Goal: Information Seeking & Learning: Learn about a topic

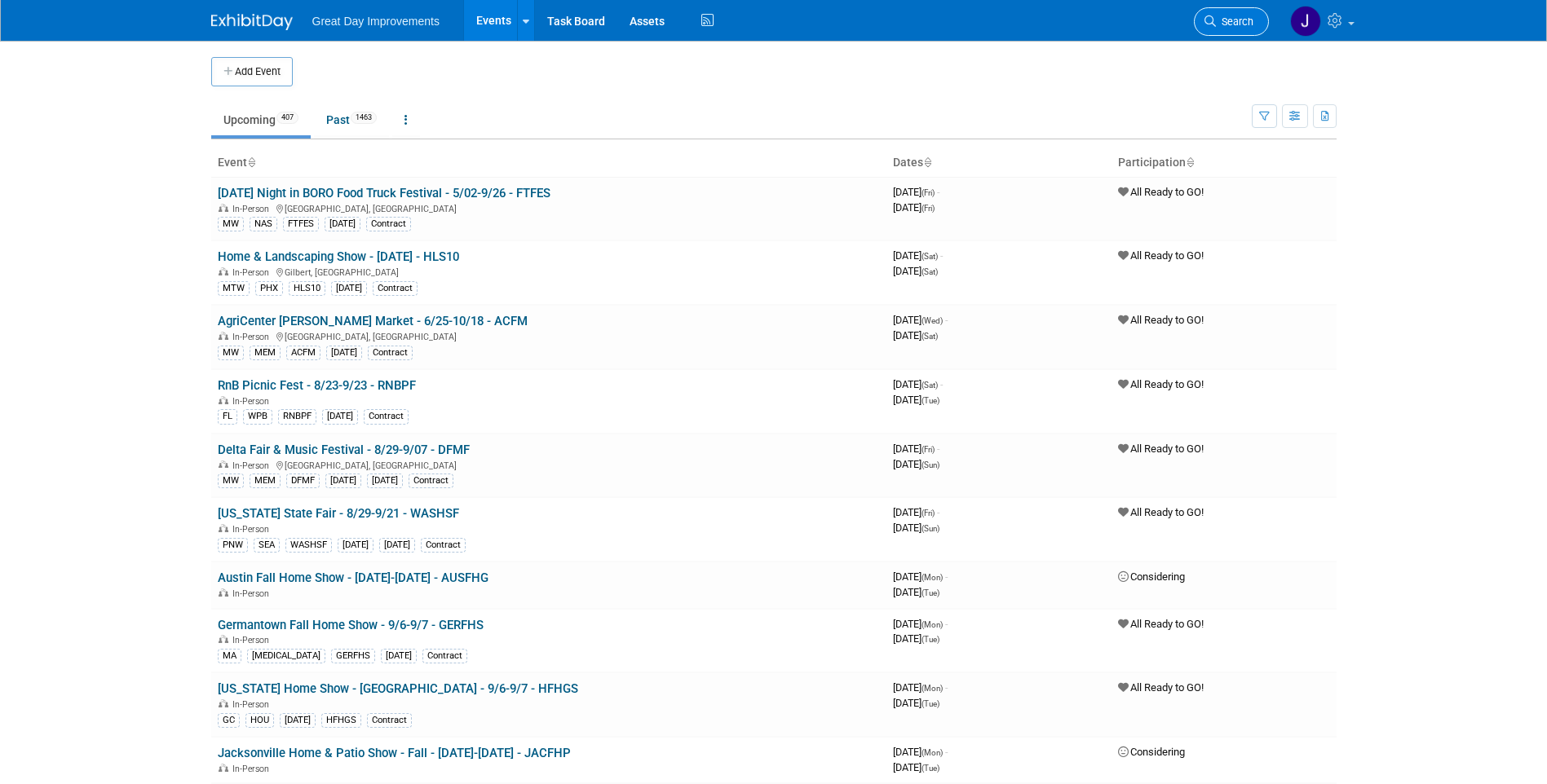
click at [1235, 30] on link "Search" at bounding box center [1231, 21] width 75 height 29
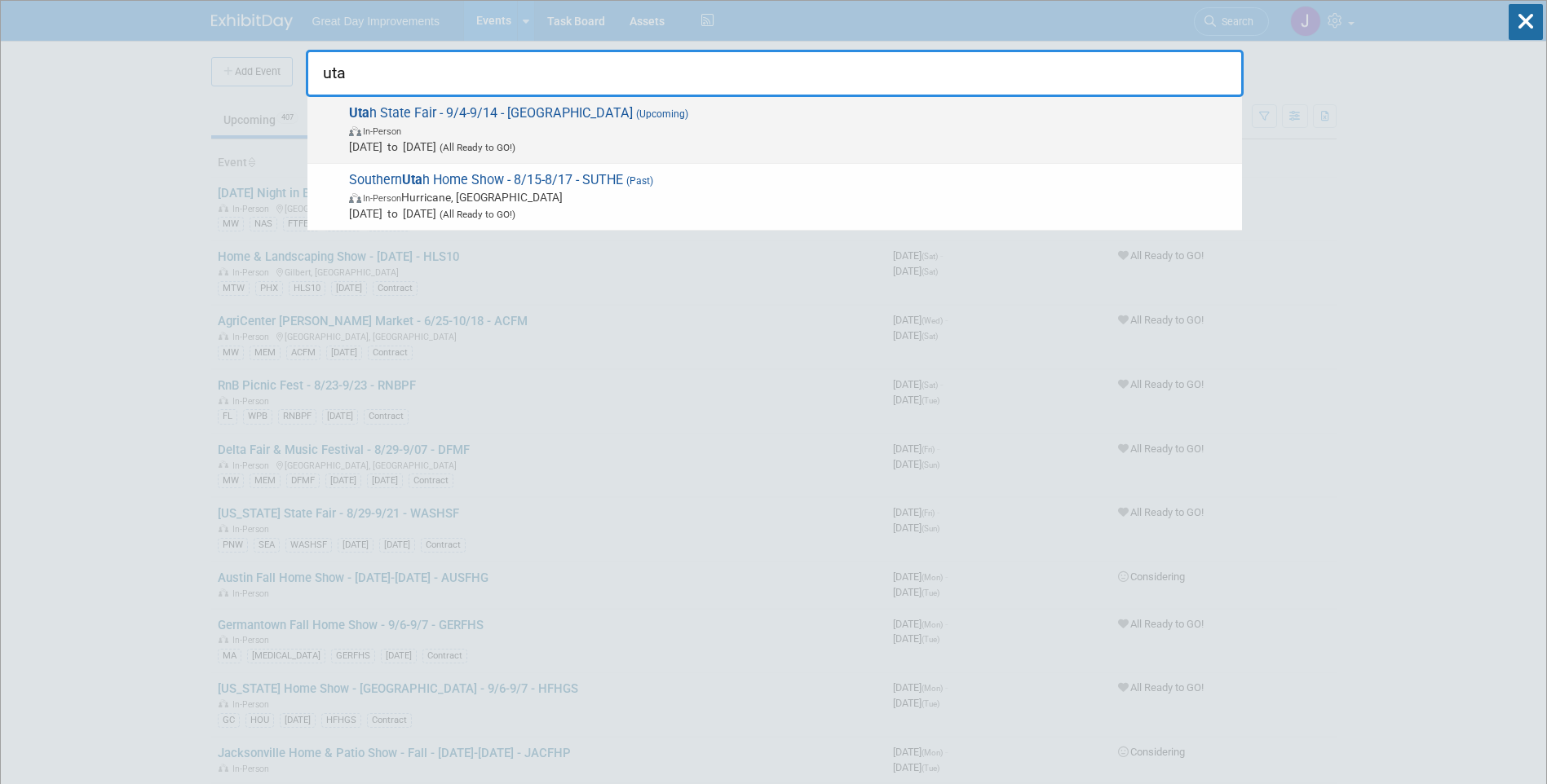
type input "uta"
click at [602, 124] on span "In-Person" at bounding box center [791, 131] width 885 height 16
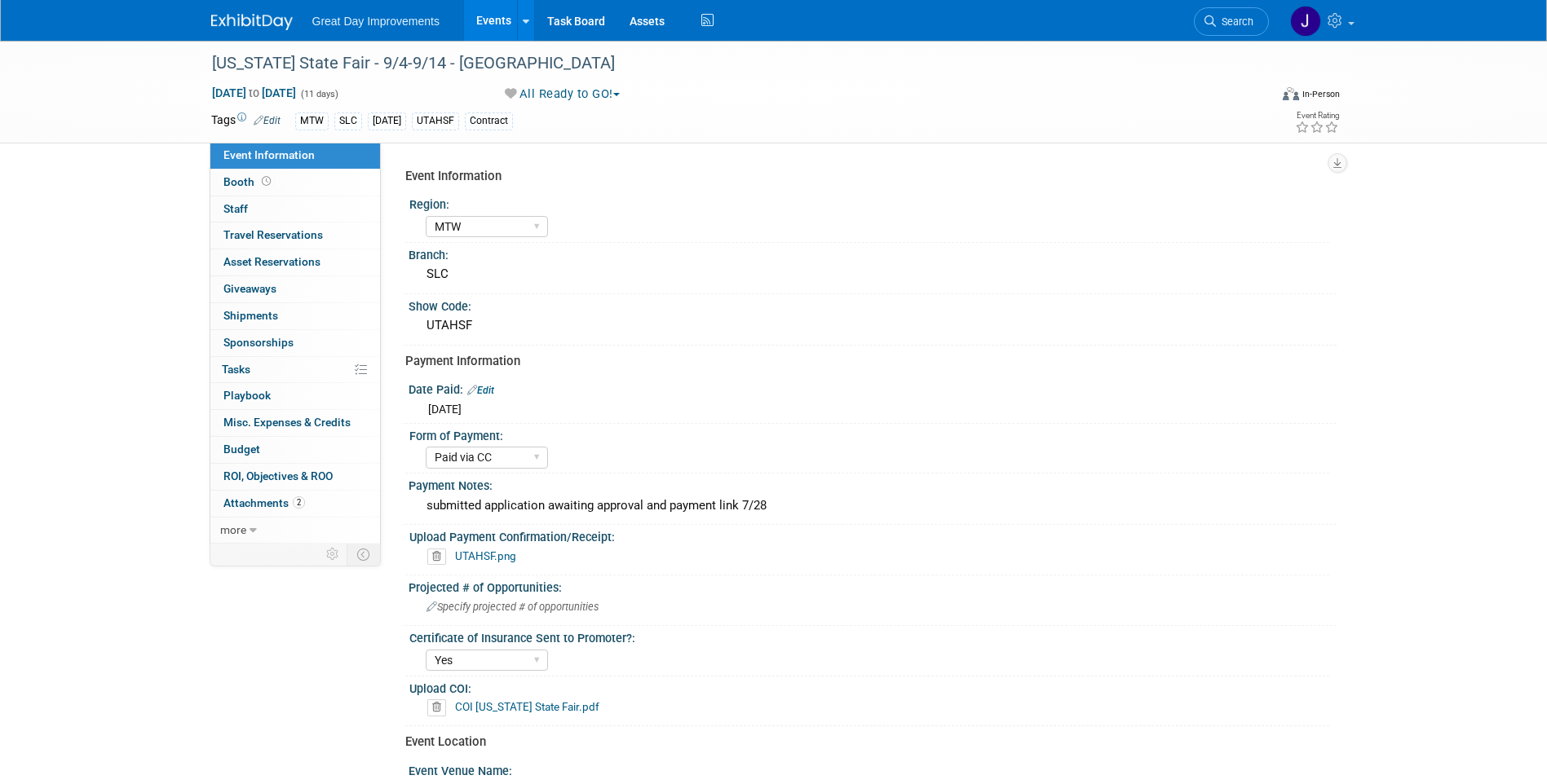
select select "MTW"
select select "Paid via CC"
select select "Yes"
click at [432, 67] on div "[US_STATE] State Fair - 9/4-9/14 - [GEOGRAPHIC_DATA]" at bounding box center [726, 63] width 1038 height 30
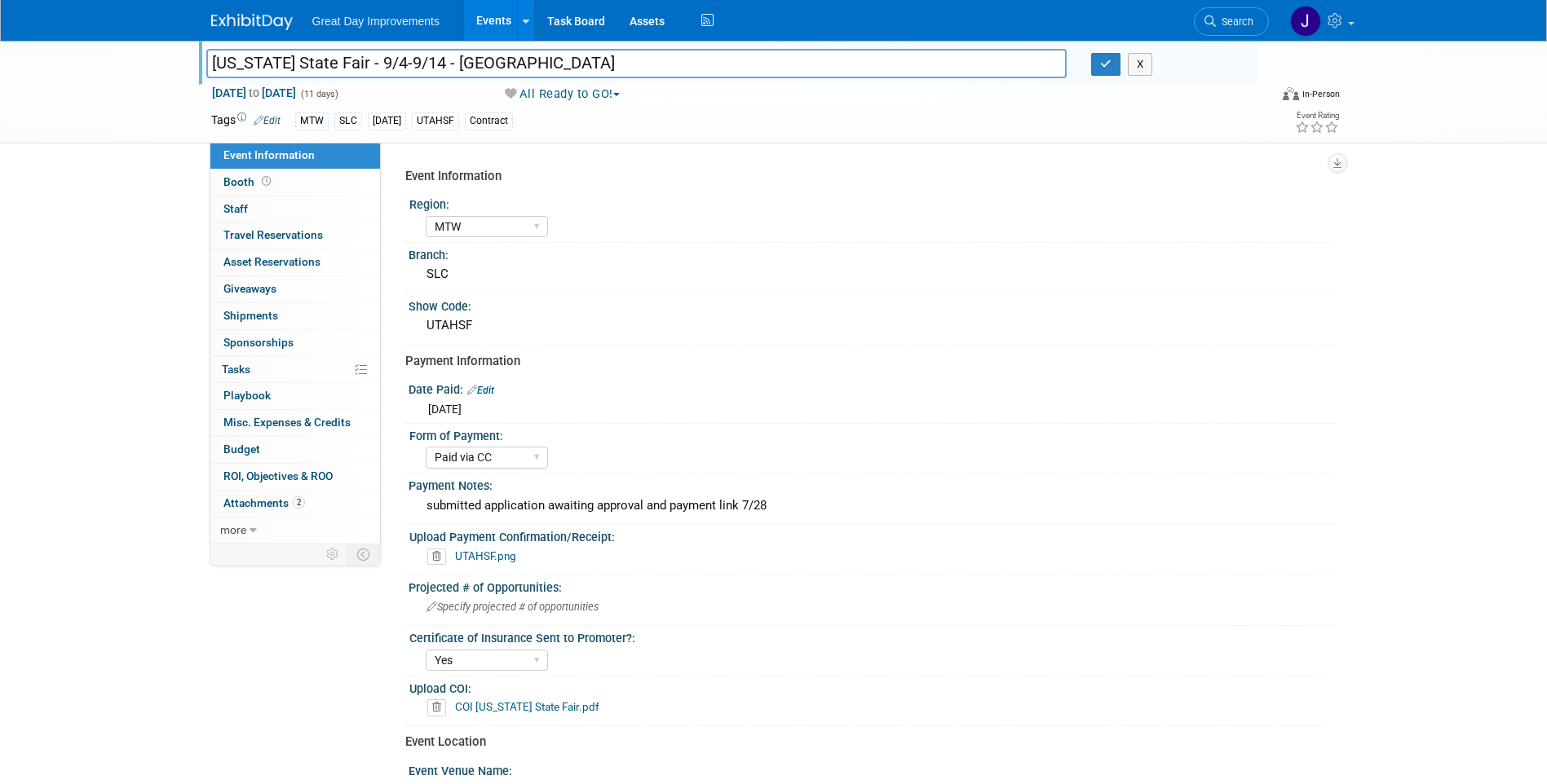
click at [432, 67] on input "[US_STATE] State Fair - 9/4-9/14 - [GEOGRAPHIC_DATA]" at bounding box center [637, 63] width 861 height 29
click at [1240, 17] on span "Search" at bounding box center [1235, 21] width 38 height 12
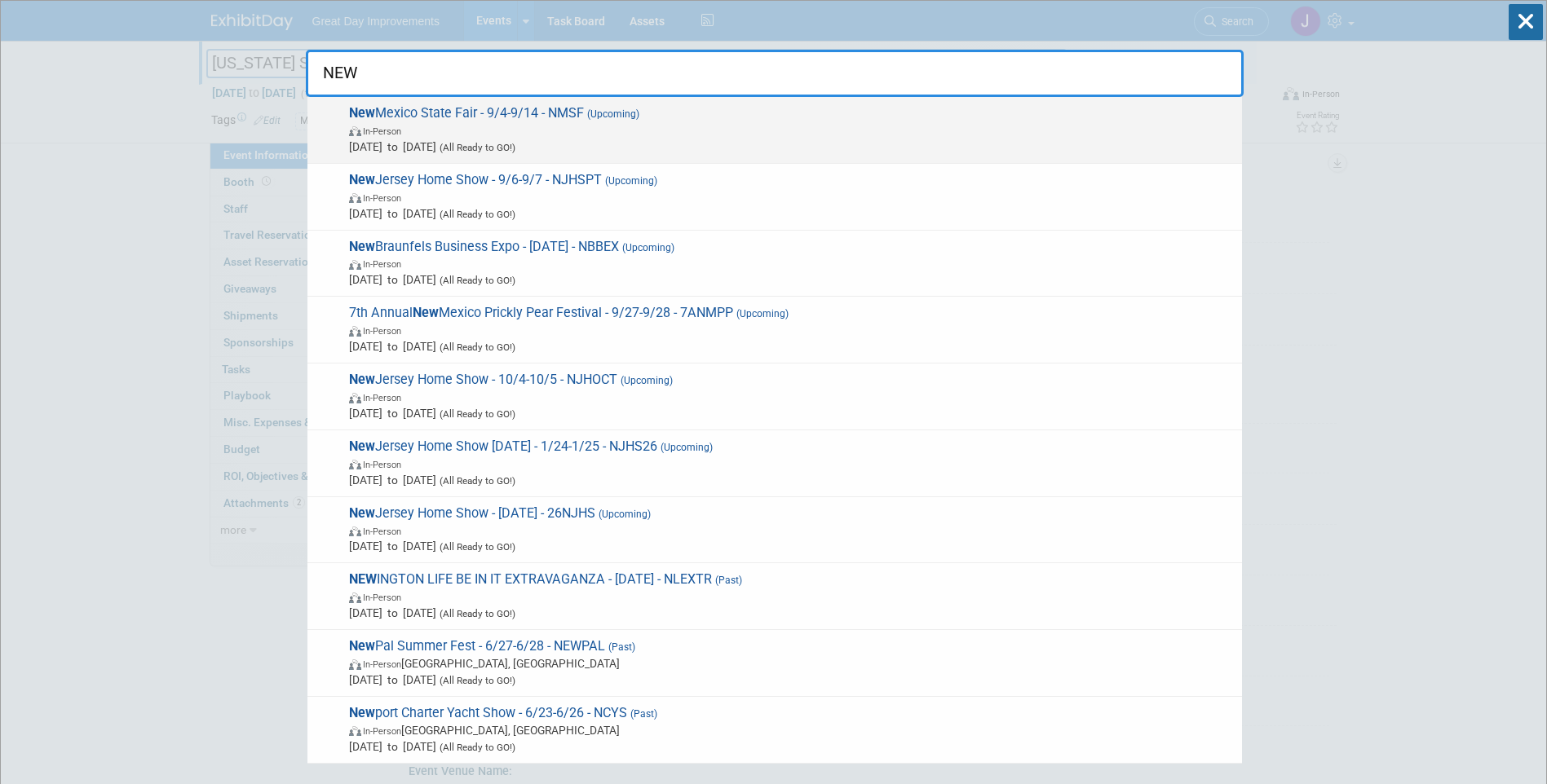
type input "NEW"
click at [679, 141] on span "Sep 4, 2025 to Sep 14, 2025 (All Ready to GO!)" at bounding box center [791, 146] width 885 height 16
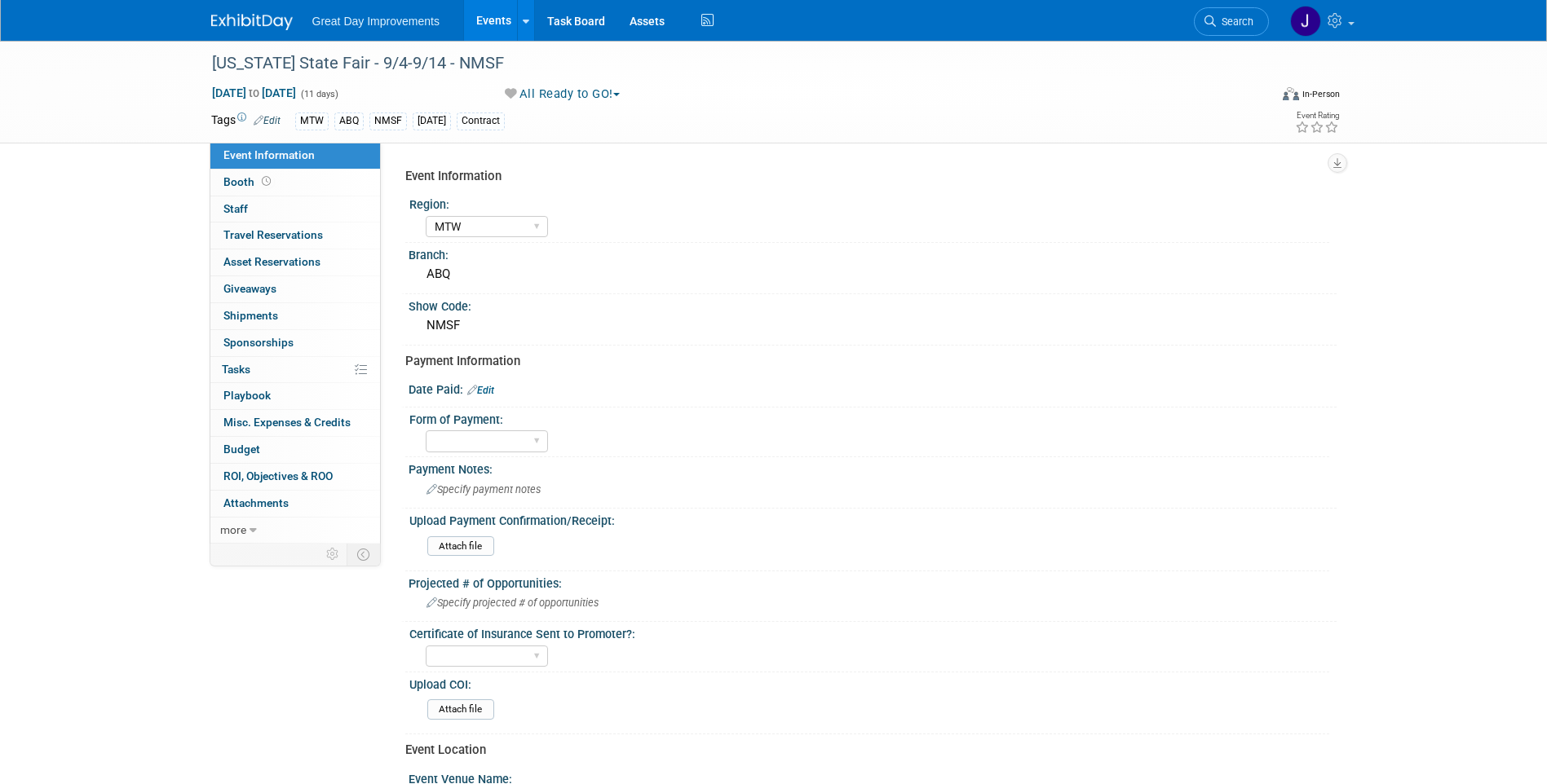
select select "MTW"
click at [488, 60] on div "[US_STATE] State Fair - 9/4-9/14 - NMSF" at bounding box center [726, 63] width 1038 height 30
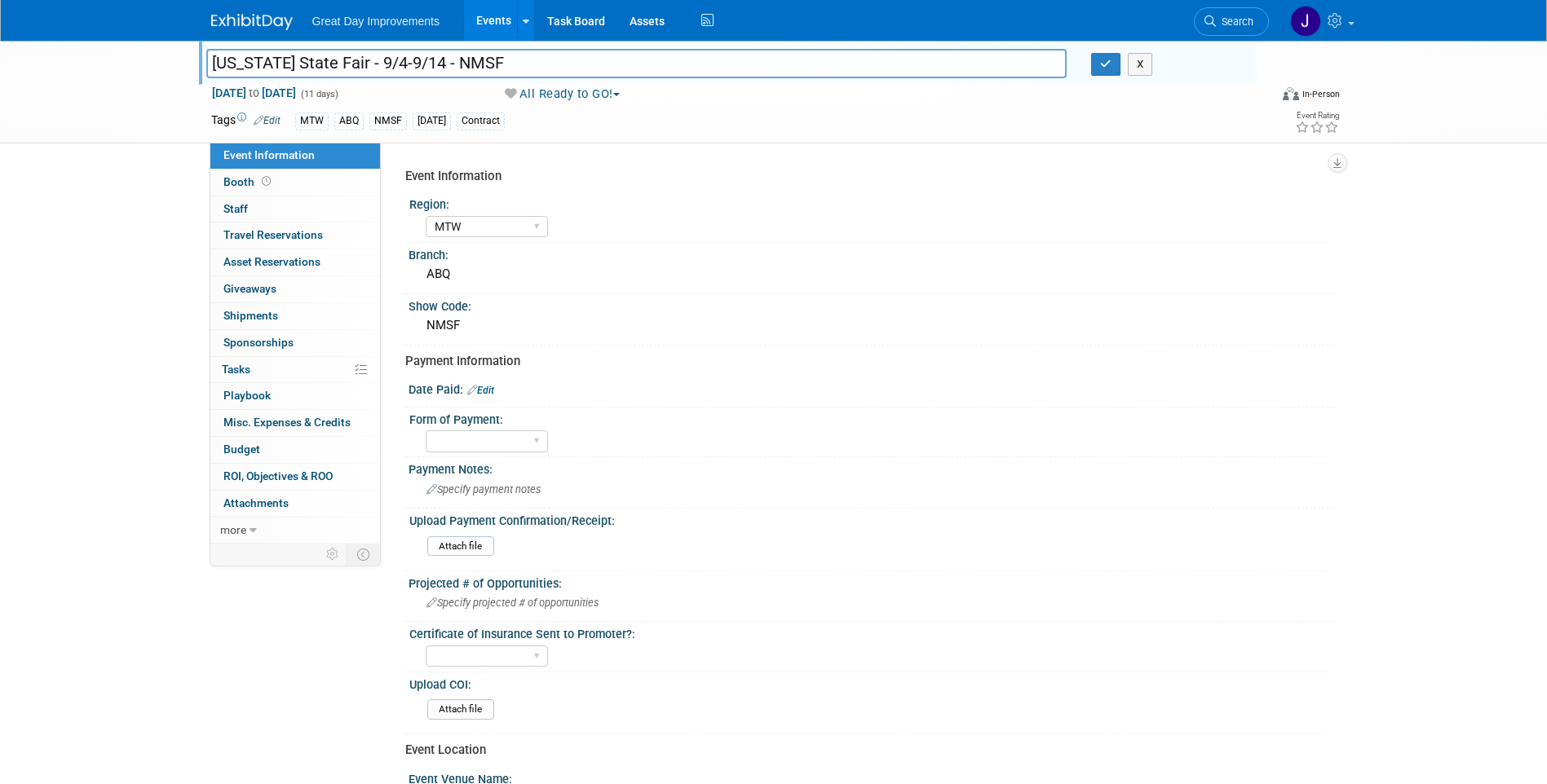
click at [488, 60] on input "[US_STATE] State Fair - 9/4-9/14 - NMSF" at bounding box center [637, 63] width 861 height 29
